Goal: Information Seeking & Learning: Learn about a topic

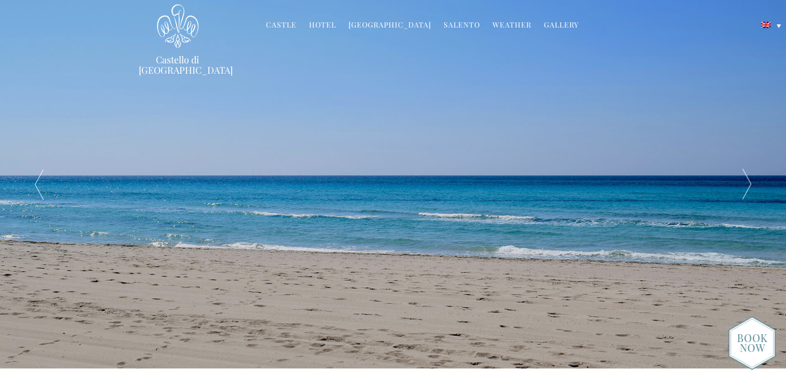
click at [322, 26] on link "Hotel" at bounding box center [322, 26] width 27 height 12
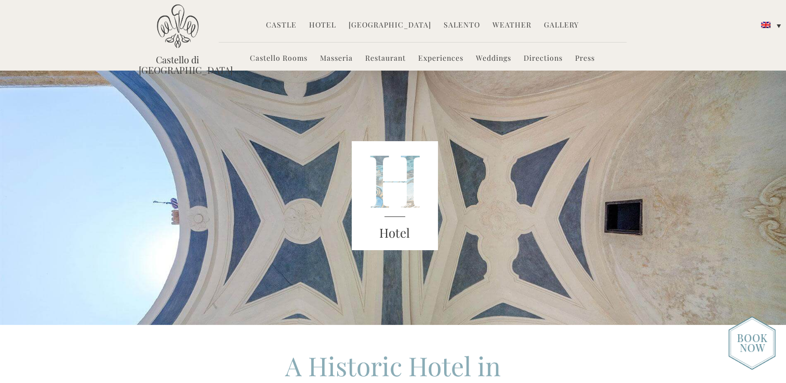
click at [293, 24] on link "Castle" at bounding box center [281, 26] width 31 height 12
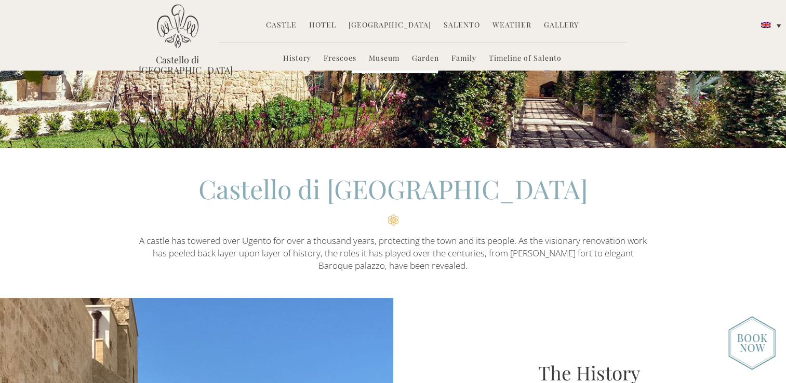
scroll to position [104, 0]
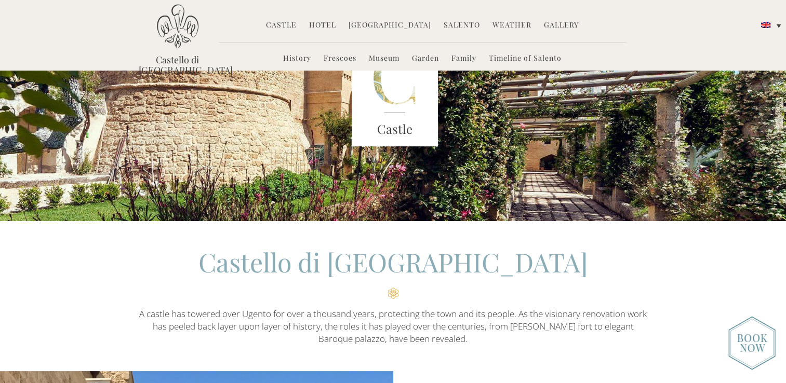
click at [326, 23] on link "Hotel" at bounding box center [322, 26] width 27 height 12
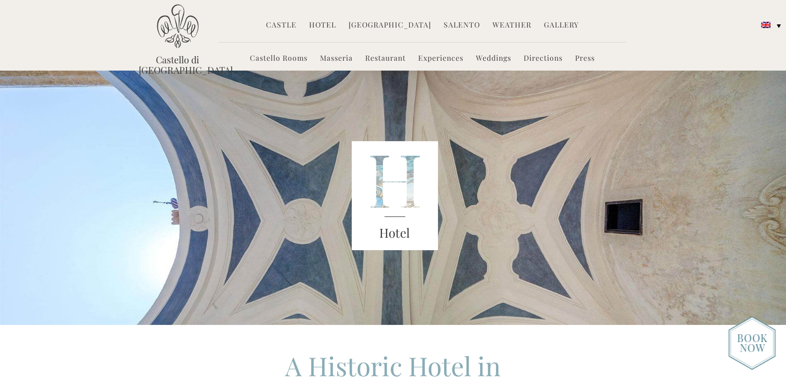
click at [280, 59] on link "Castello Rooms" at bounding box center [279, 59] width 58 height 12
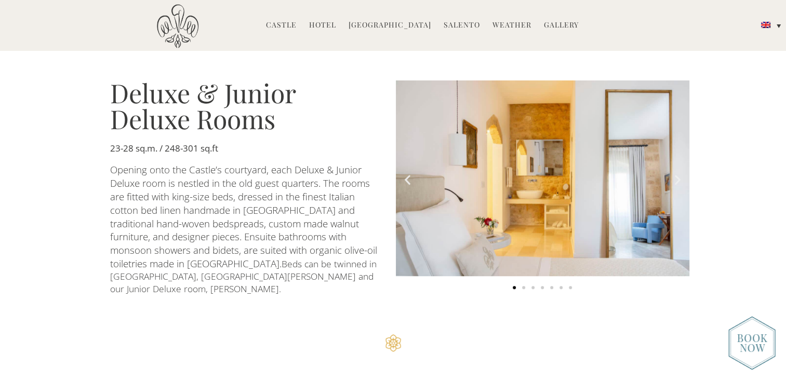
scroll to position [571, 0]
click at [681, 172] on icon "Next slide" at bounding box center [677, 178] width 13 height 13
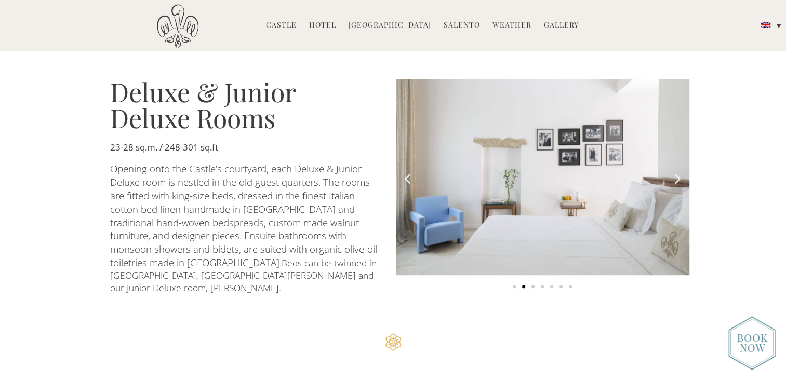
click at [681, 172] on icon "Next slide" at bounding box center [677, 178] width 13 height 13
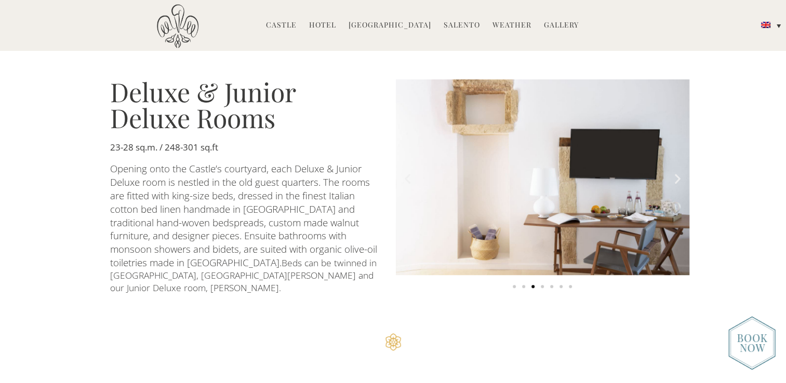
click at [681, 172] on icon "Next slide" at bounding box center [677, 178] width 13 height 13
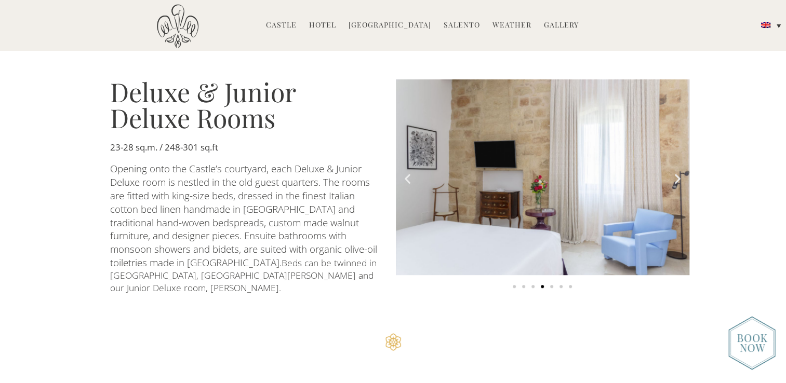
click at [681, 172] on icon "Next slide" at bounding box center [677, 178] width 13 height 13
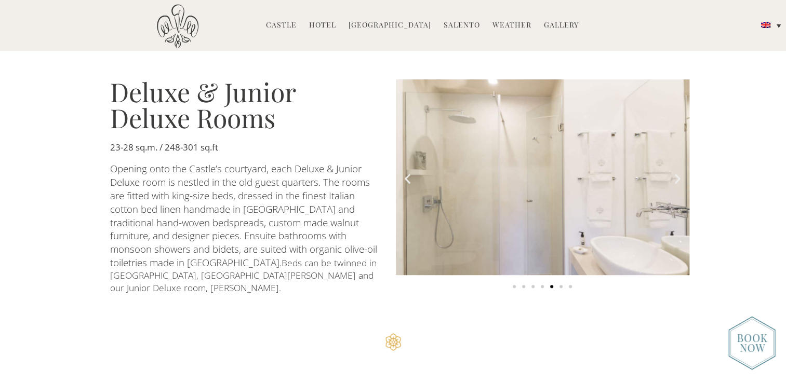
click at [681, 172] on icon "Next slide" at bounding box center [677, 178] width 13 height 13
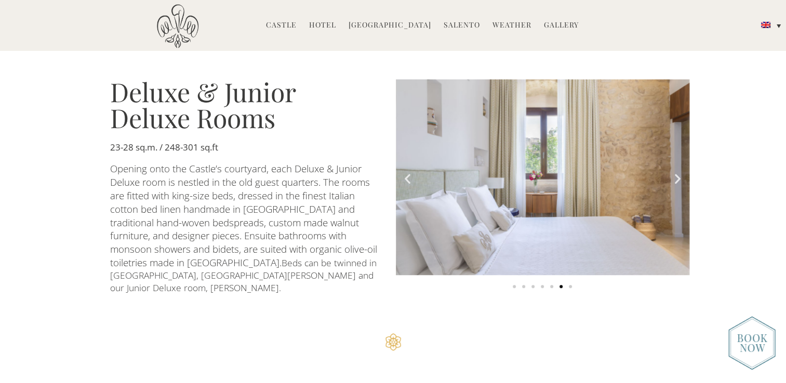
click at [681, 172] on icon "Next slide" at bounding box center [677, 178] width 13 height 13
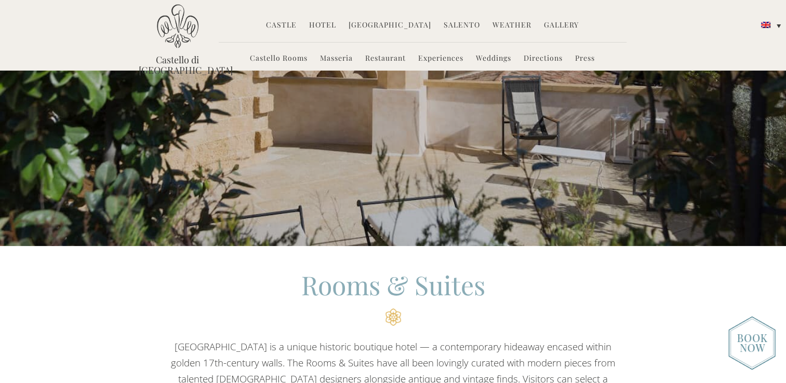
scroll to position [0, 0]
